Goal: Task Accomplishment & Management: Use online tool/utility

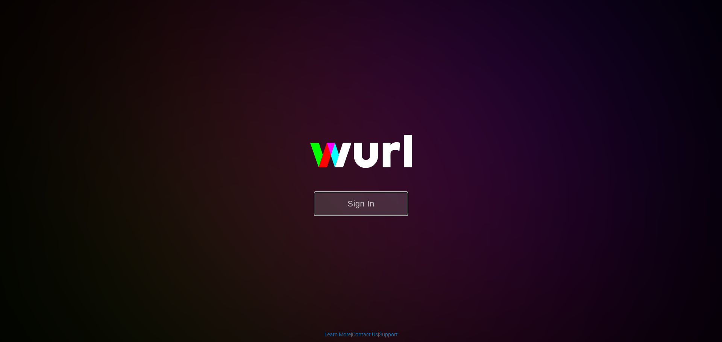
click at [356, 195] on button "Sign In" at bounding box center [361, 204] width 94 height 24
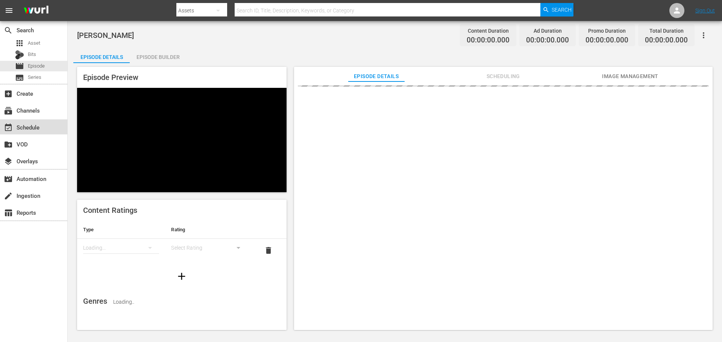
click at [26, 127] on div "event_available Schedule" at bounding box center [21, 126] width 42 height 7
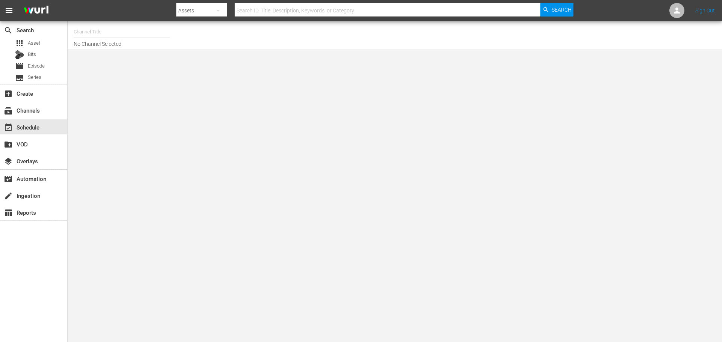
click at [118, 36] on input "text" at bounding box center [122, 32] width 96 height 18
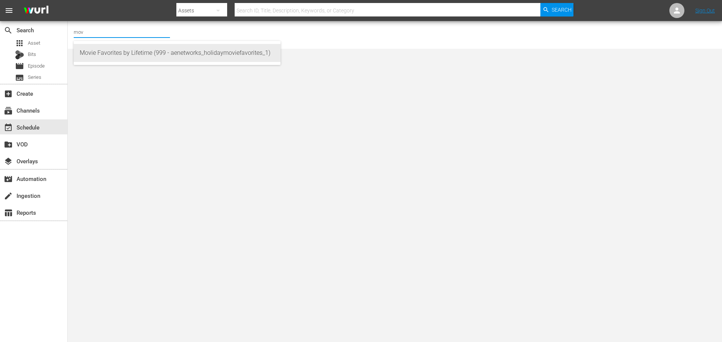
click at [155, 56] on div "Movie Favorites by Lifetime (999 - aenetworks_holidaymoviefavorites_1)" at bounding box center [177, 53] width 195 height 18
type input "Movie Favorites by Lifetime (999 - aenetworks_holidaymoviefavorites_1)"
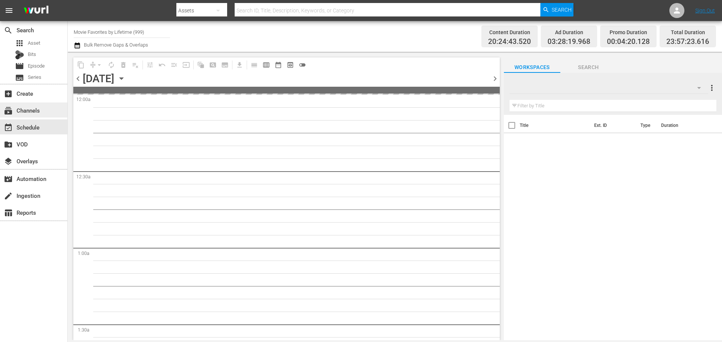
click at [32, 110] on div "subscriptions Channels" at bounding box center [21, 109] width 42 height 7
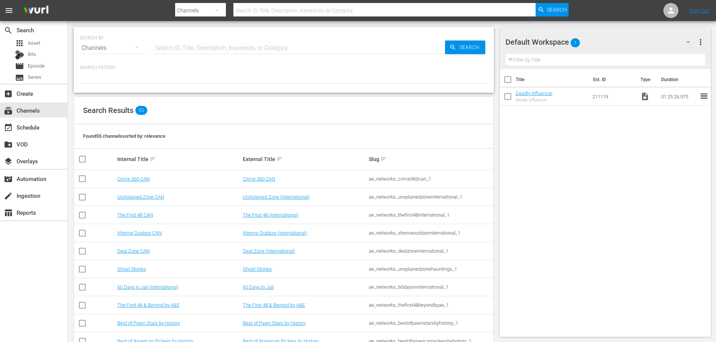
click at [104, 79] on div at bounding box center [284, 77] width 408 height 13
click at [172, 48] on input "text" at bounding box center [299, 48] width 292 height 18
type input "movi"
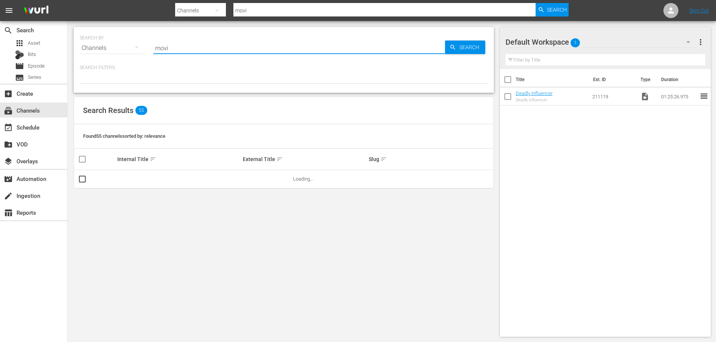
type input "movie"
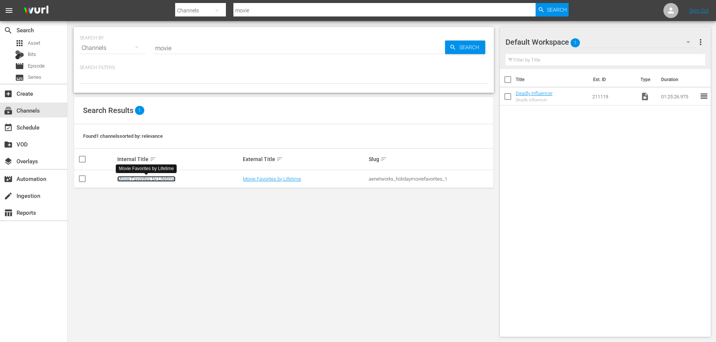
click at [137, 180] on link "Movie Favorites by Lifetime" at bounding box center [146, 179] width 58 height 6
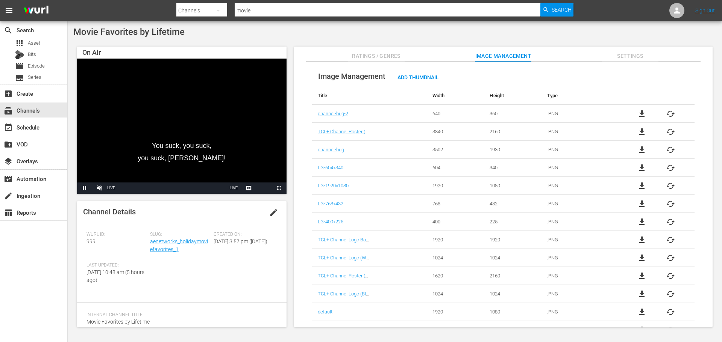
click at [88, 240] on span "999" at bounding box center [90, 242] width 9 height 6
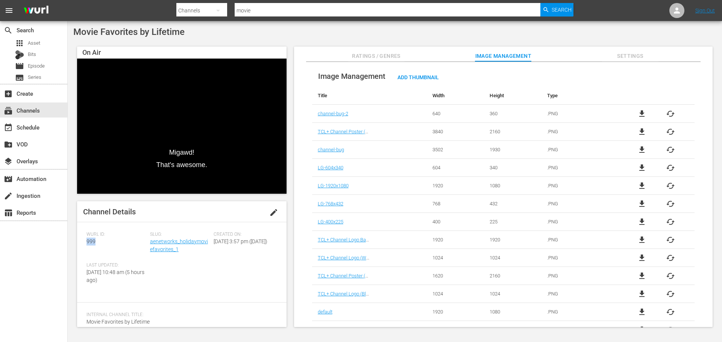
copy span "999"
click at [20, 130] on div "event_available Schedule" at bounding box center [21, 126] width 42 height 7
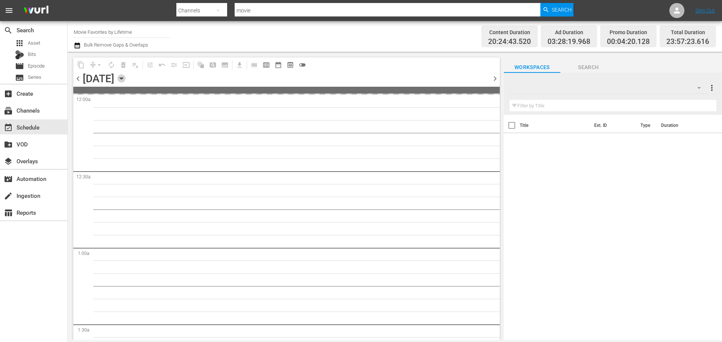
click at [126, 81] on icon "button" at bounding box center [121, 78] width 8 height 8
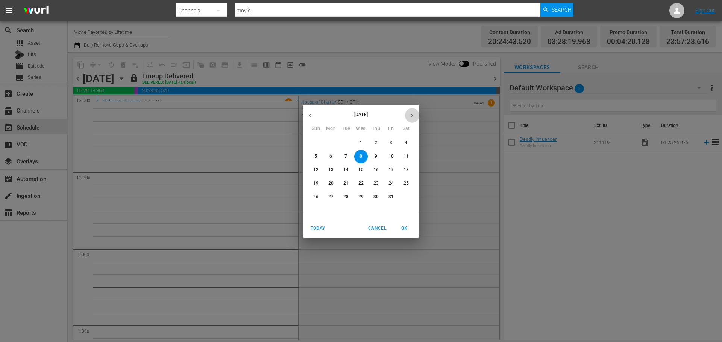
click at [412, 114] on icon "button" at bounding box center [412, 115] width 2 height 3
click at [407, 142] on span "1" at bounding box center [406, 143] width 14 height 6
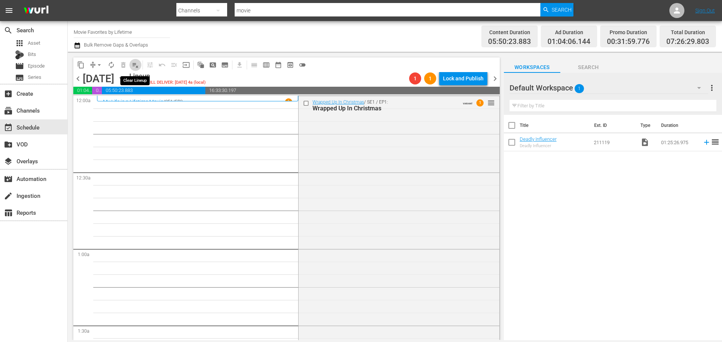
click at [135, 68] on span "playlist_remove_outlined" at bounding box center [136, 65] width 8 height 8
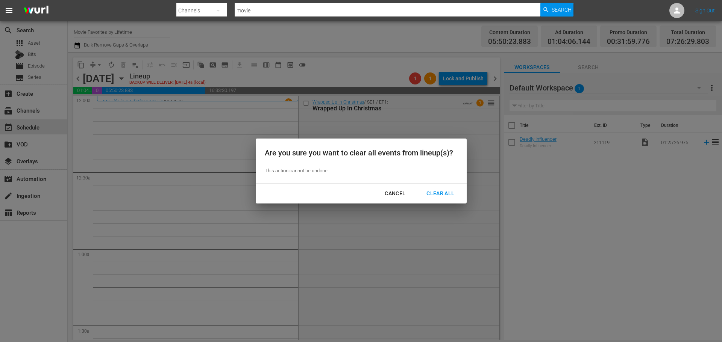
click at [439, 194] on div "Clear All" at bounding box center [440, 193] width 40 height 9
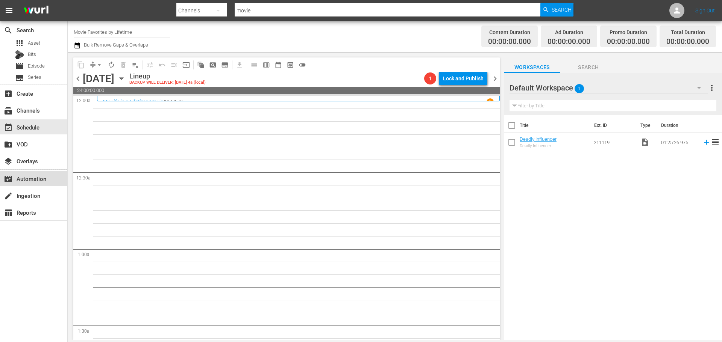
click at [18, 181] on div "movie_filter Automation" at bounding box center [21, 177] width 42 height 7
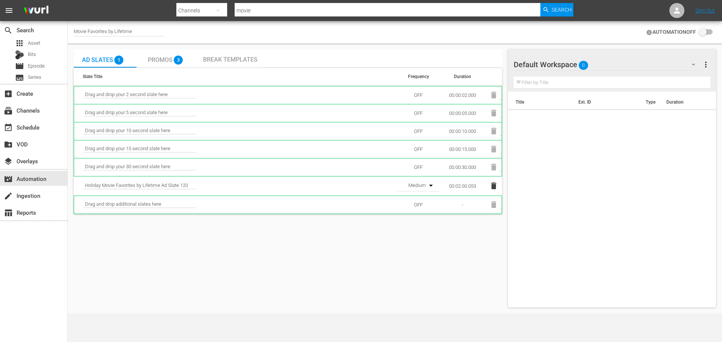
click at [321, 291] on div "Ad Slates 1 Promos 3 Break Templates Slate Title Frequency Duration Drag and dr…" at bounding box center [288, 179] width 428 height 258
click at [155, 59] on span "Promos" at bounding box center [160, 59] width 25 height 7
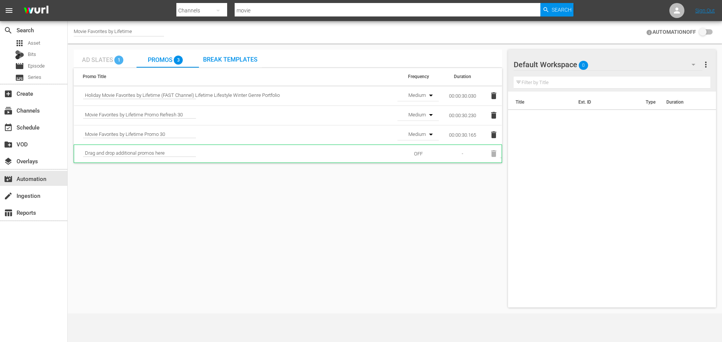
click at [100, 62] on span "Ad Slates" at bounding box center [97, 59] width 31 height 7
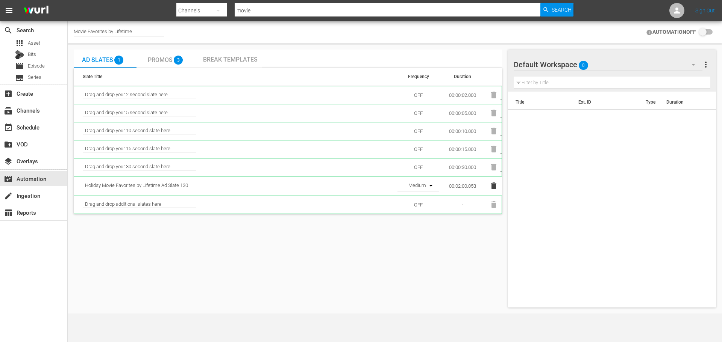
click at [710, 32] on input "checkbox" at bounding box center [704, 32] width 17 height 9
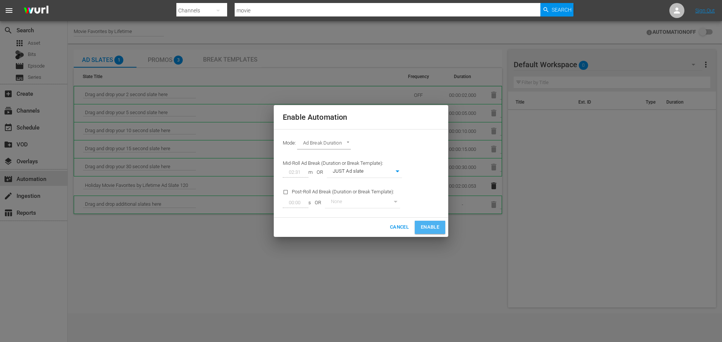
click at [426, 224] on span "Enable" at bounding box center [430, 227] width 18 height 9
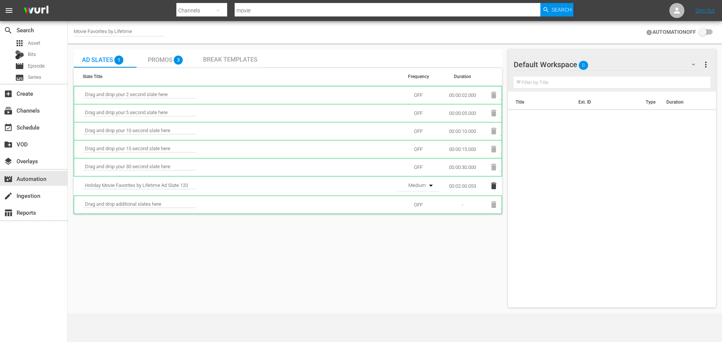
click at [417, 245] on div "Ad Slates 1 Promos 3 Break Templates Slate Title Frequency Duration Drag and dr…" at bounding box center [288, 179] width 428 height 258
click at [593, 214] on div "Title Ext. ID Type Duration" at bounding box center [612, 198] width 208 height 213
checkbox input "true"
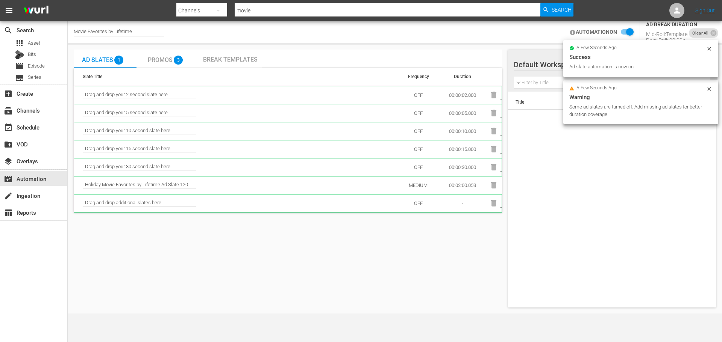
click at [623, 231] on div "Title Ext. ID Type Duration" at bounding box center [612, 198] width 208 height 213
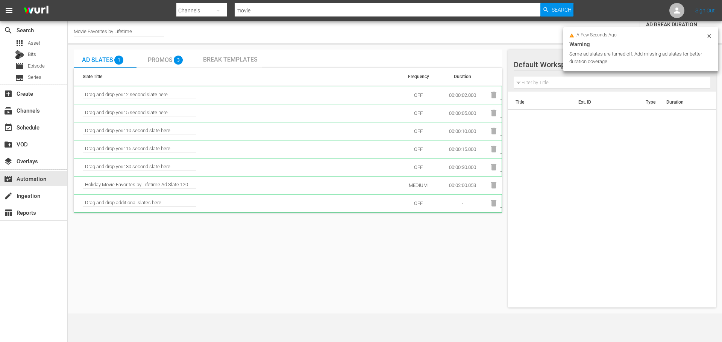
click at [623, 231] on div "Title Ext. ID Type Duration" at bounding box center [612, 198] width 208 height 213
click at [711, 36] on icon at bounding box center [709, 36] width 6 height 6
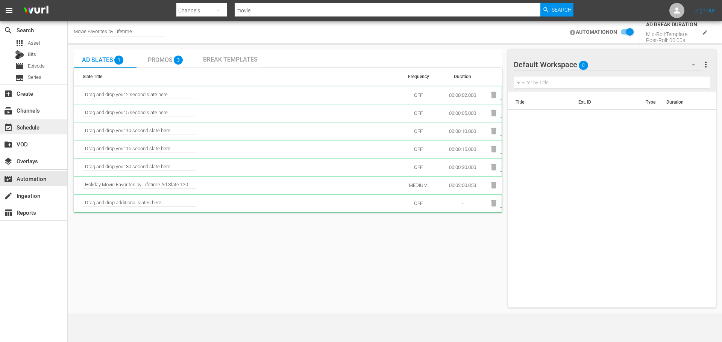
click at [36, 127] on div "event_available Schedule" at bounding box center [21, 126] width 42 height 7
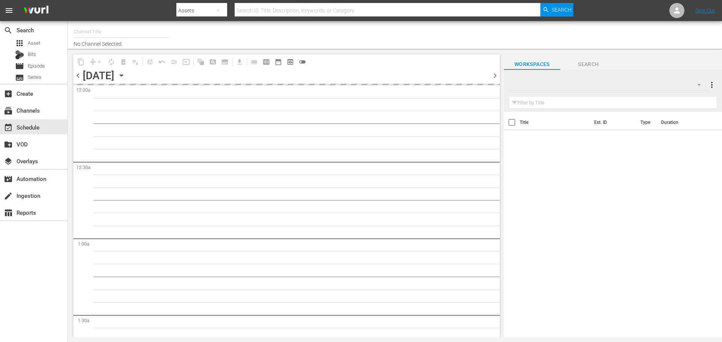
type input "Movie Favorites by Lifetime (999)"
